Goal: Information Seeking & Learning: Learn about a topic

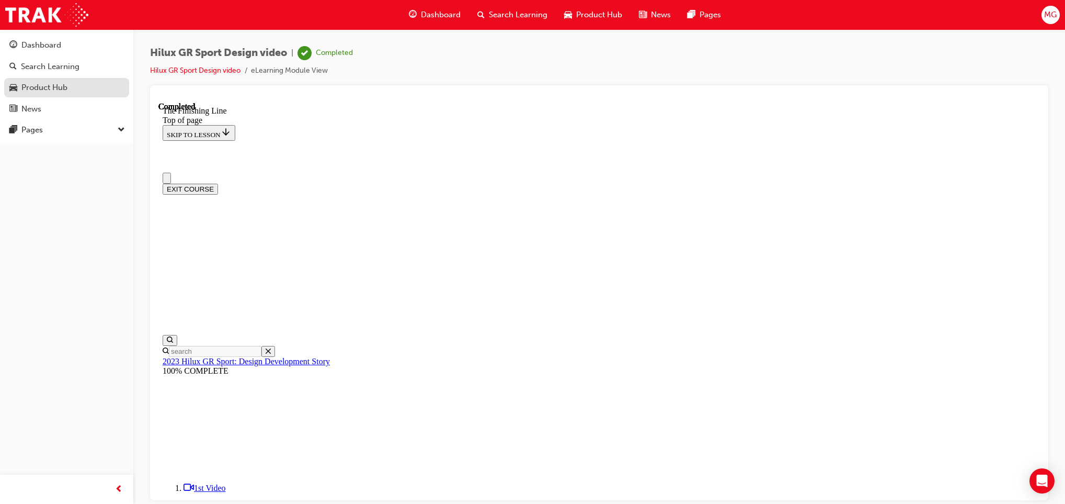
click at [63, 85] on div "Product Hub" at bounding box center [44, 88] width 46 height 12
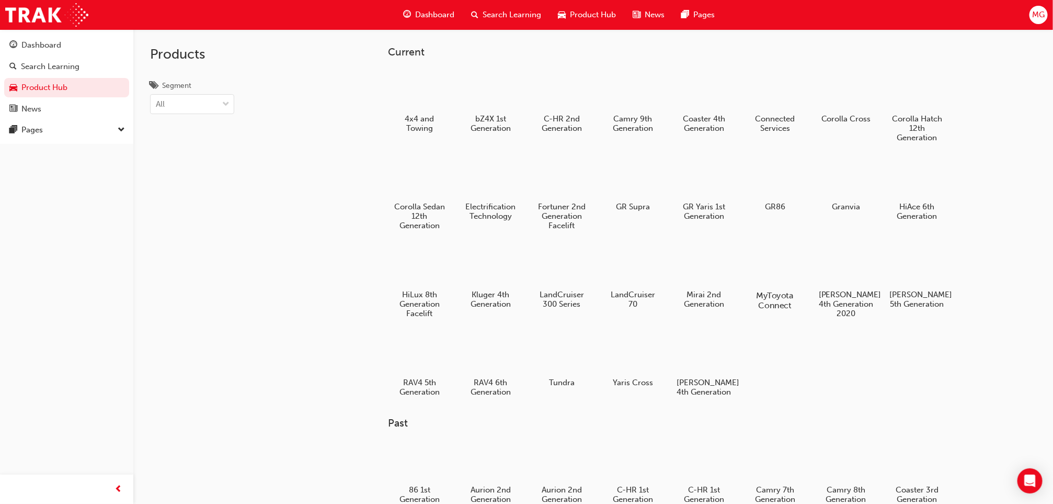
click at [775, 259] on div at bounding box center [775, 265] width 58 height 42
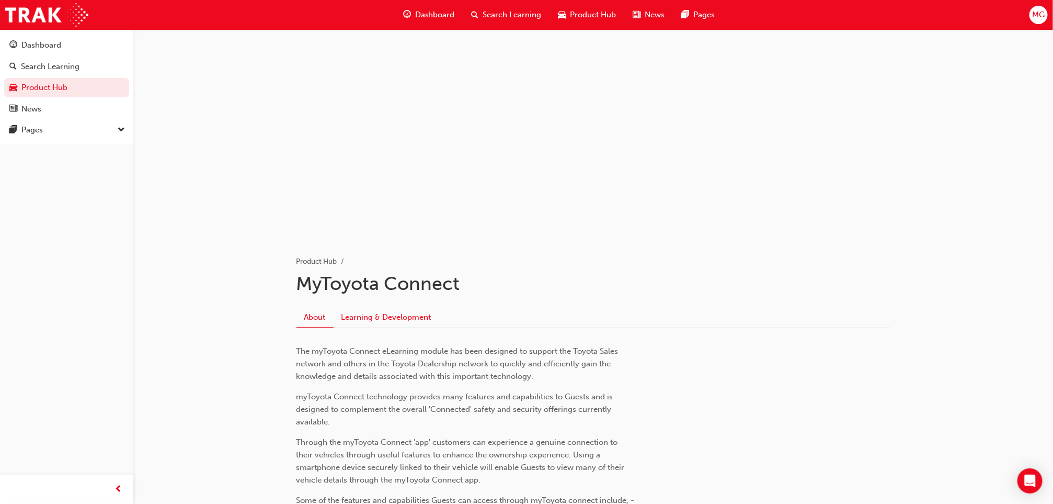
click at [369, 307] on link "Learning & Development" at bounding box center [387, 317] width 106 height 20
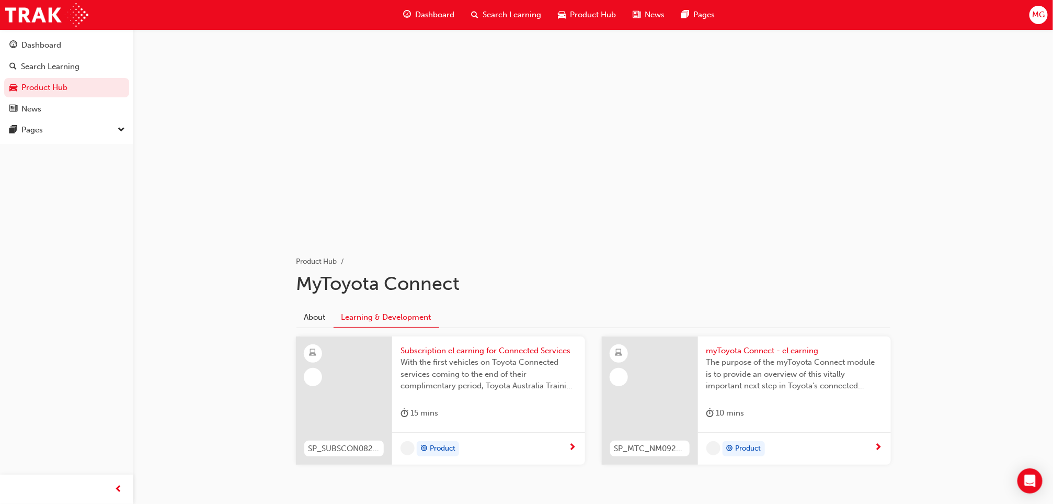
scroll to position [37, 0]
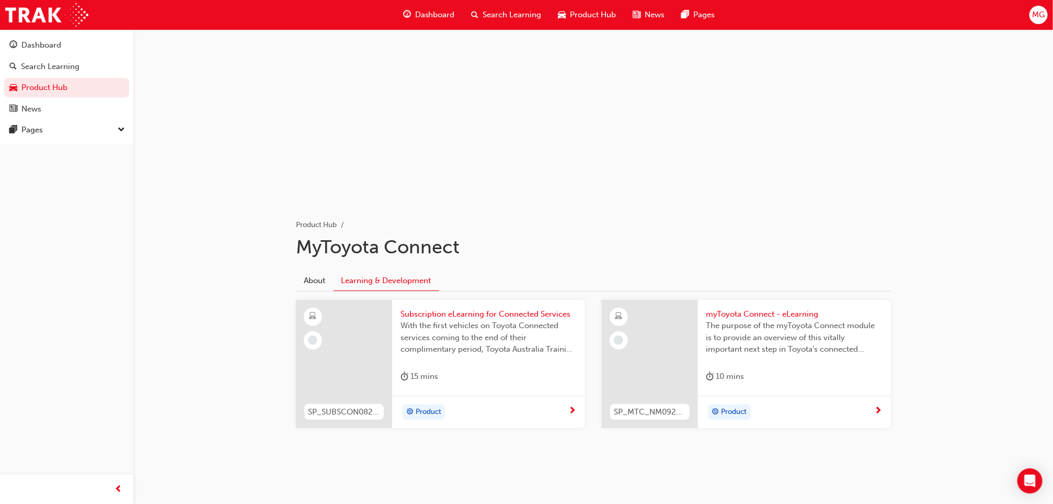
click at [770, 310] on span "myToyota Connect - eLearning" at bounding box center [794, 314] width 176 height 12
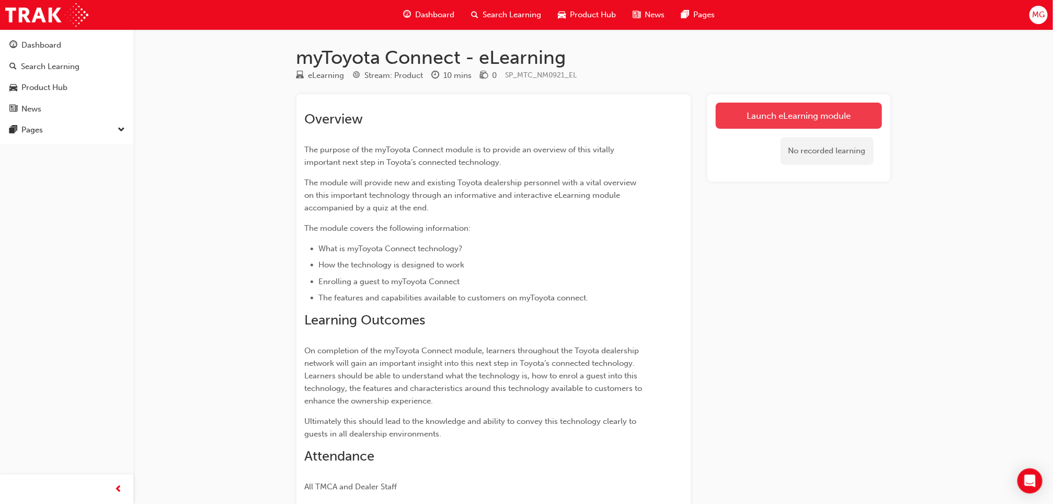
click at [778, 118] on link "Launch eLearning module" at bounding box center [799, 115] width 166 height 26
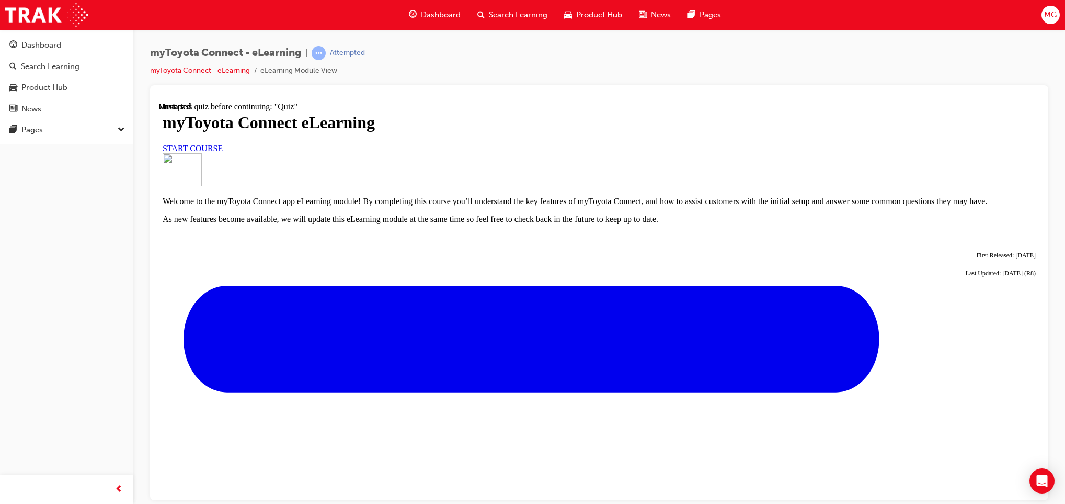
click at [223, 152] on span "START COURSE" at bounding box center [193, 147] width 60 height 9
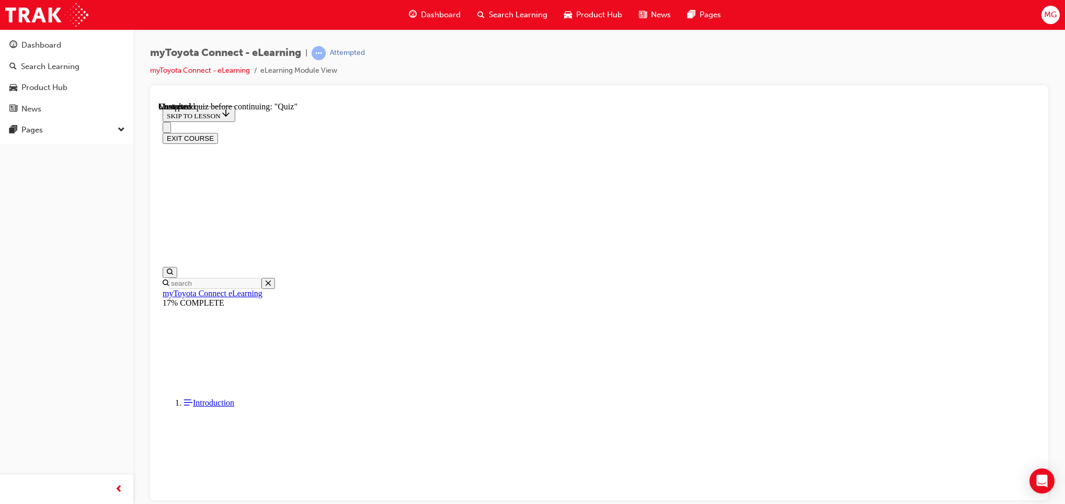
scroll to position [888, 0]
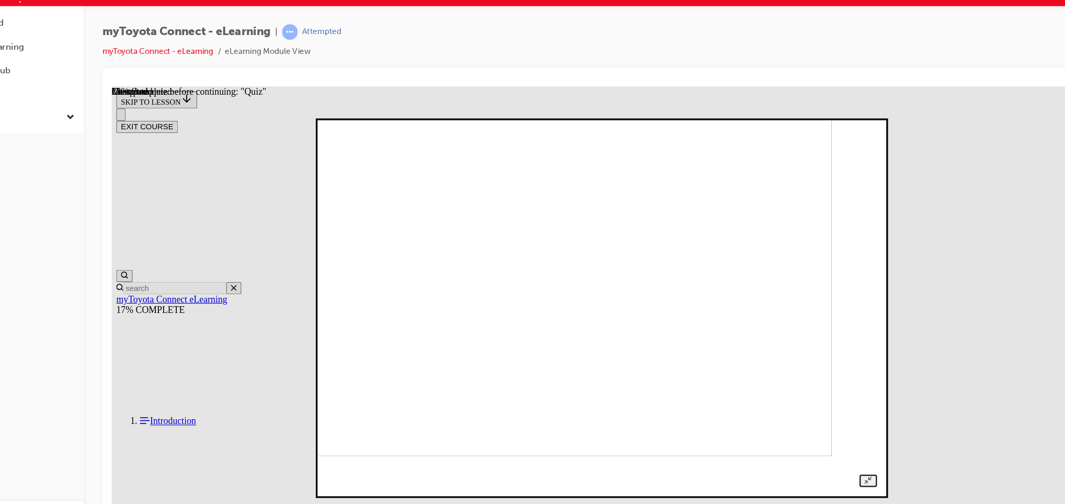
click at [480, 215] on img at bounding box center [519, 259] width 479 height 318
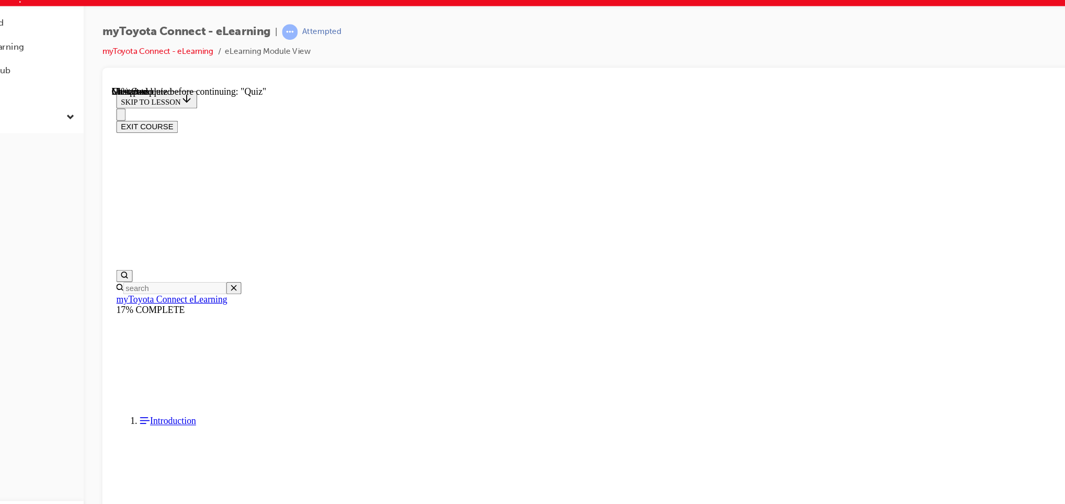
scroll to position [1377, 0]
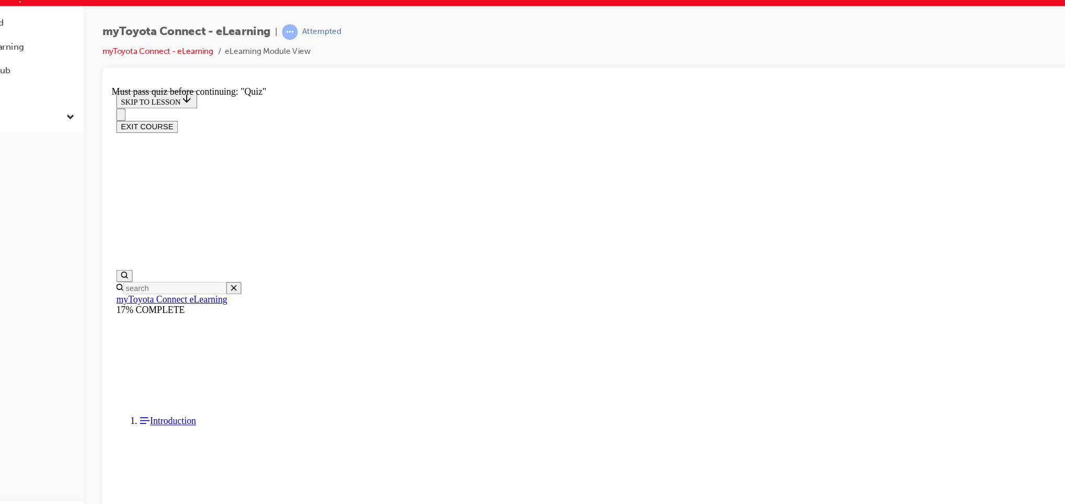
scroll to position [165, 0]
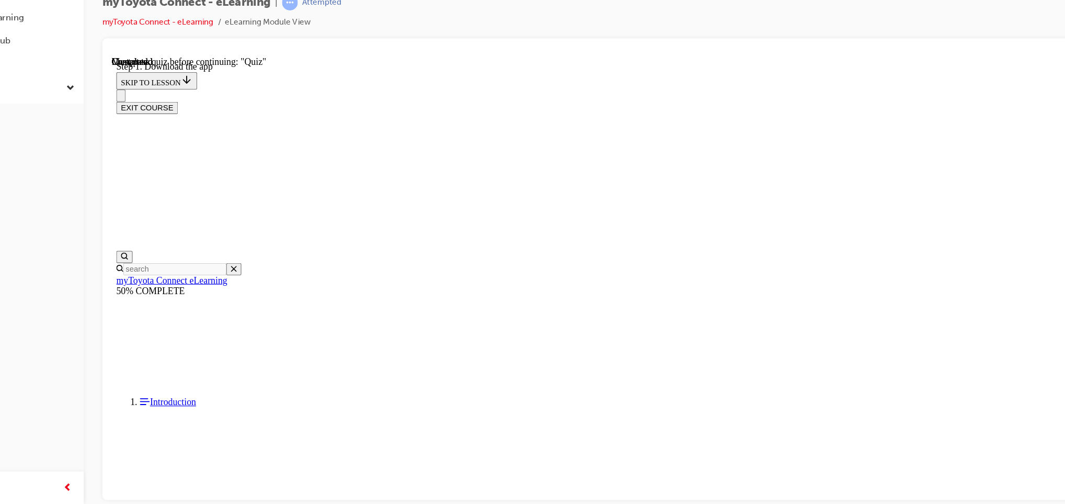
scroll to position [218, 0]
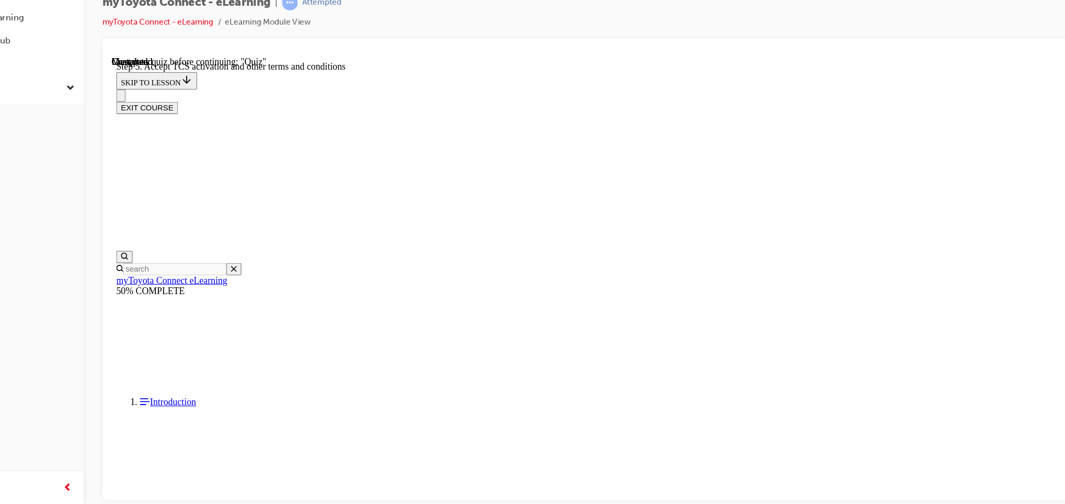
scroll to position [164, 0]
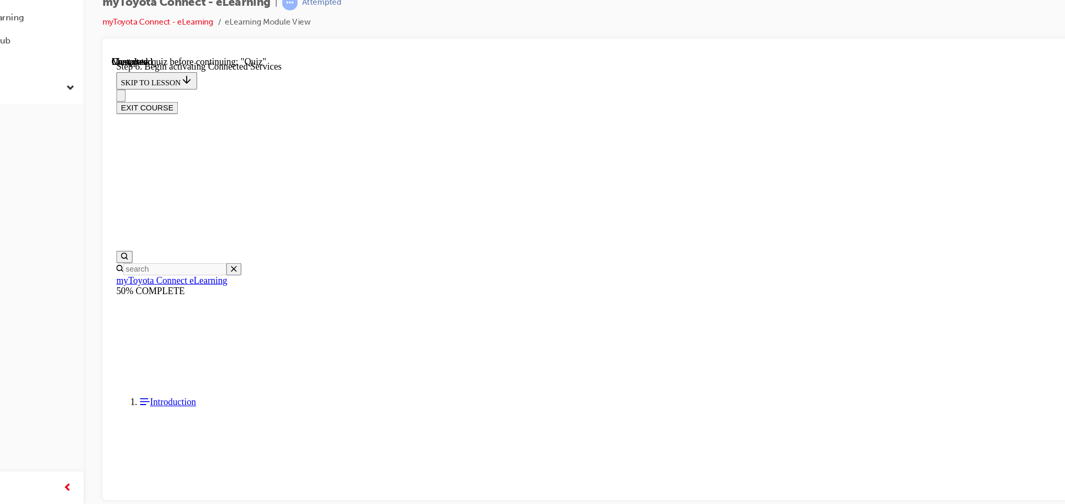
scroll to position [210, 0]
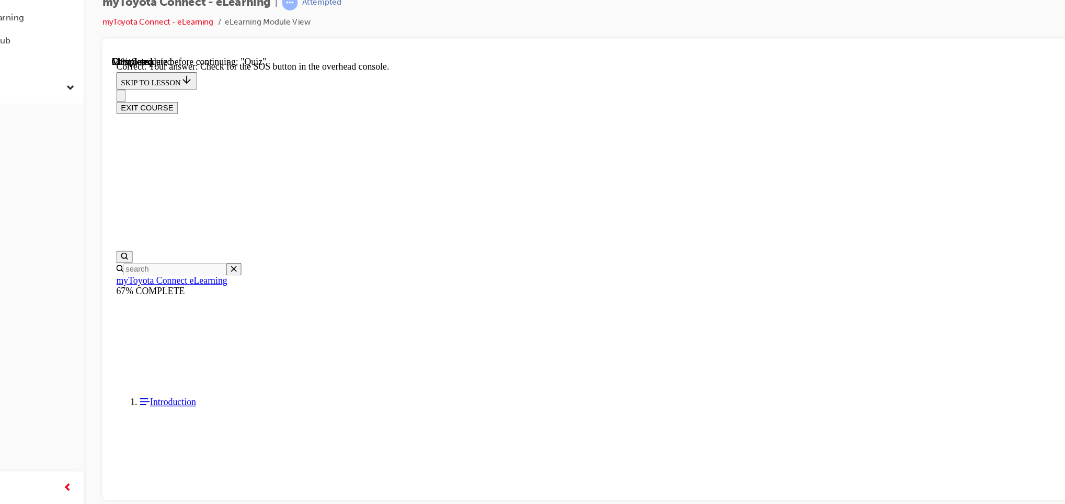
drag, startPoint x: 532, startPoint y: 175, endPoint x: 612, endPoint y: 392, distance: 231.3
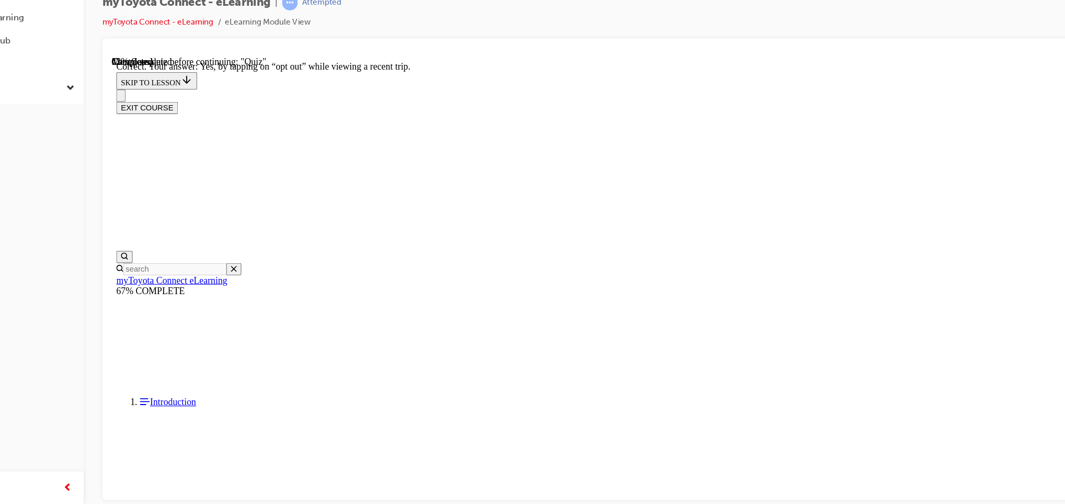
scroll to position [97, 0]
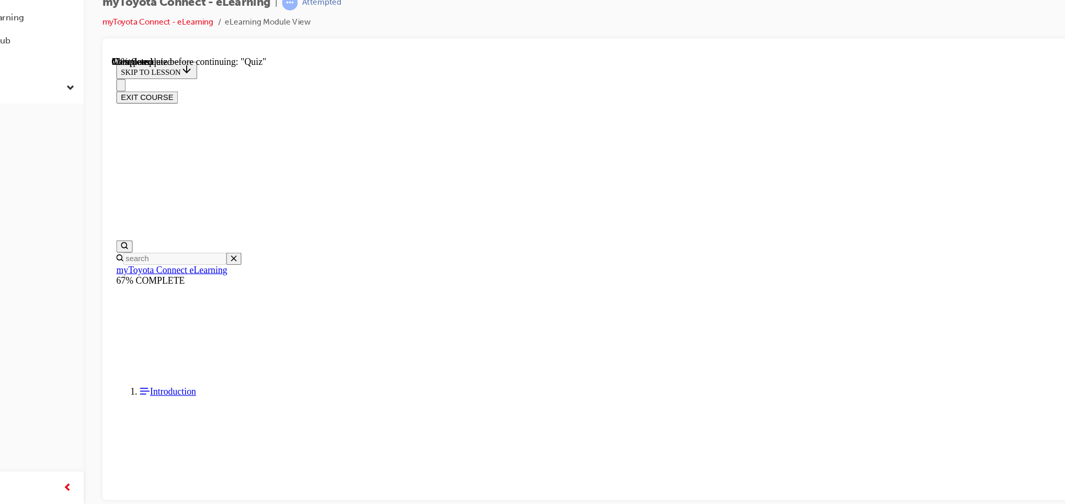
scroll to position [86, 0]
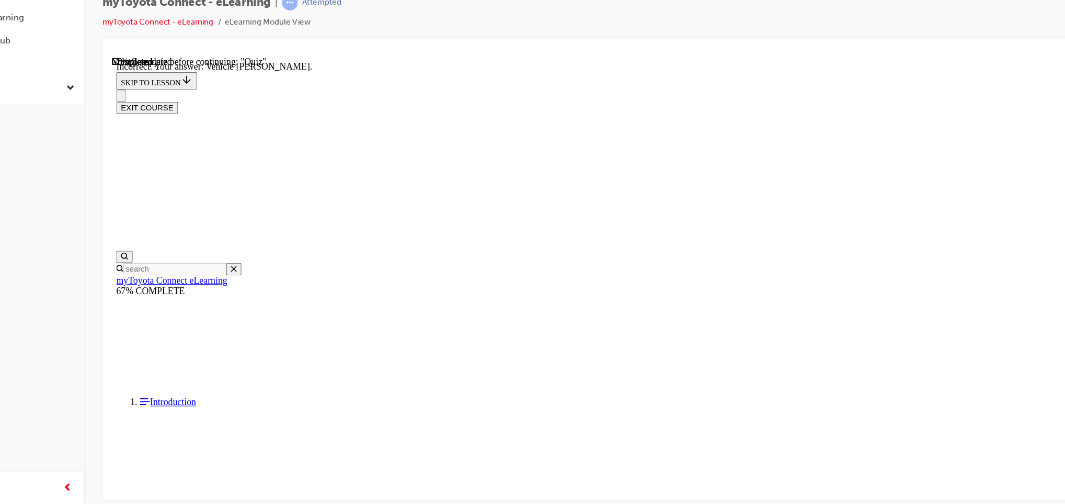
scroll to position [181, 0]
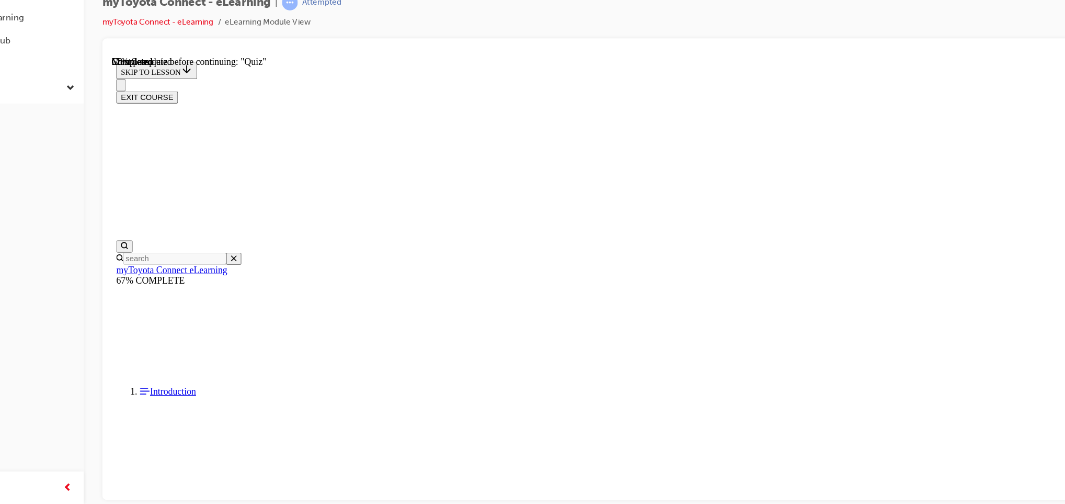
drag, startPoint x: 478, startPoint y: 248, endPoint x: 493, endPoint y: 247, distance: 14.1
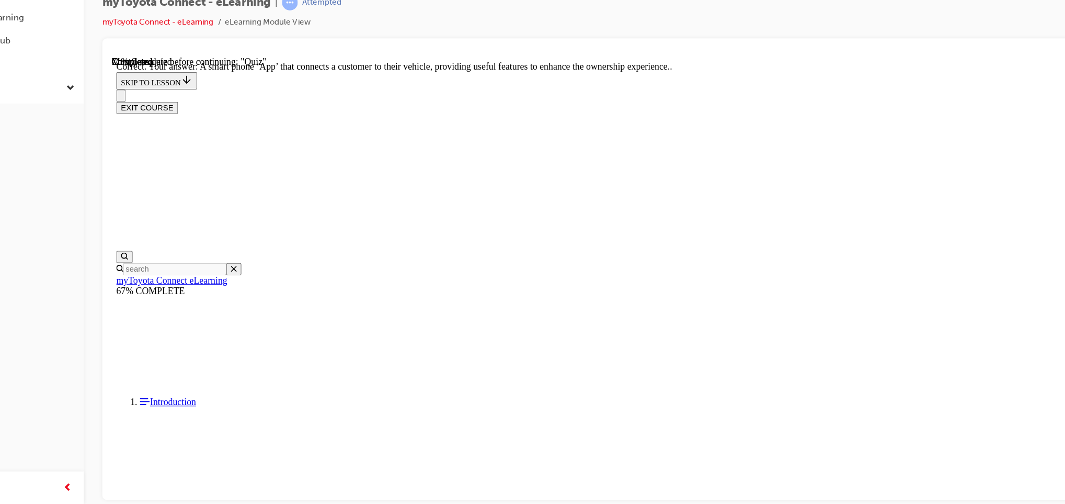
scroll to position [170, 0]
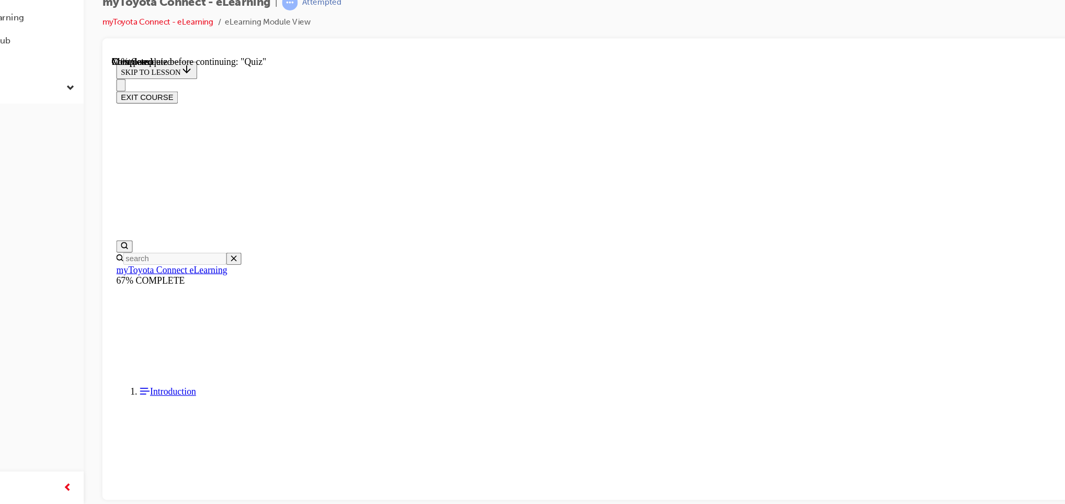
scroll to position [129, 0]
